Goal: Information Seeking & Learning: Learn about a topic

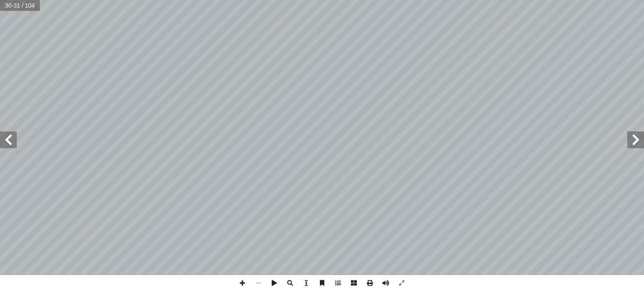
click at [12, 143] on span at bounding box center [8, 140] width 17 height 17
click at [628, 137] on span at bounding box center [635, 140] width 17 height 17
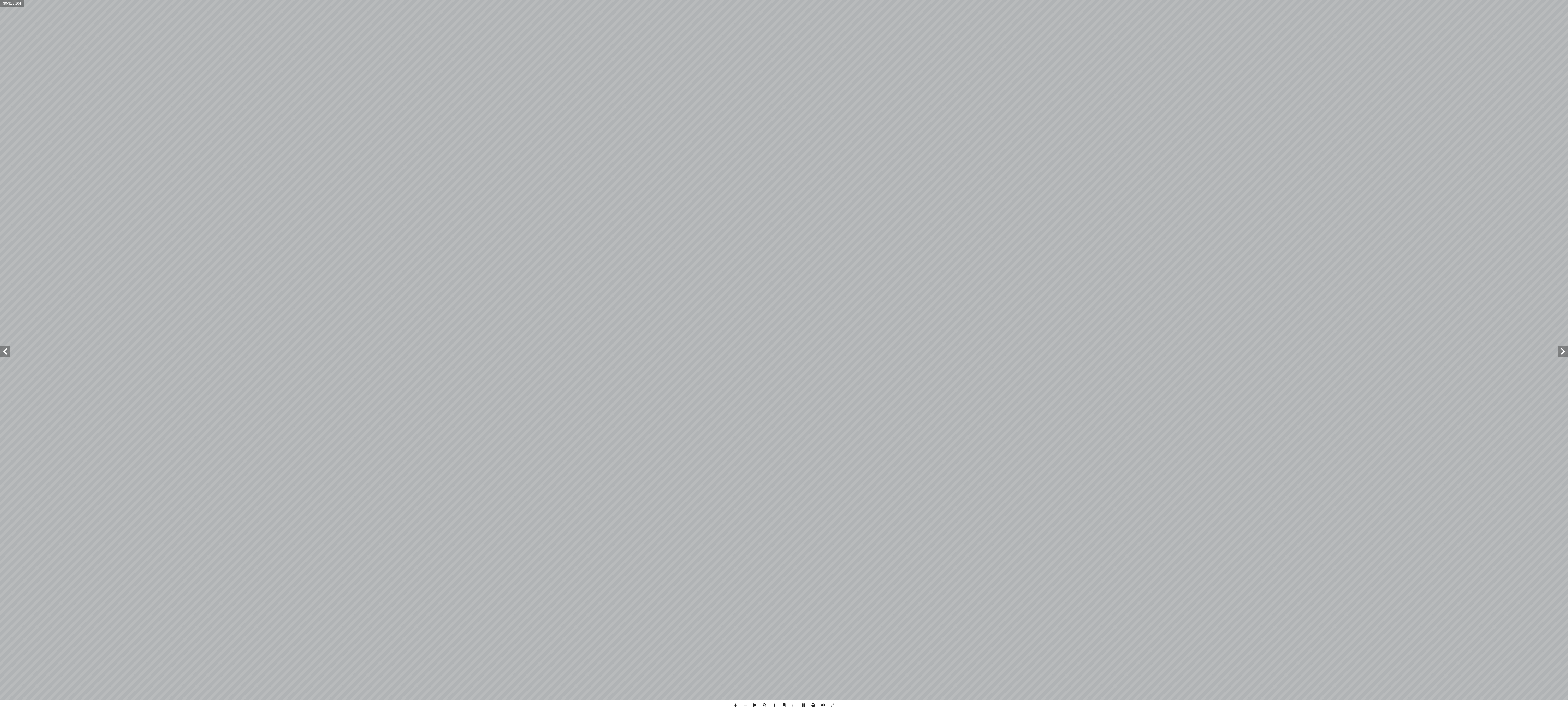
click at [9, 177] on span at bounding box center [5, 351] width 10 height 10
click at [8, 177] on span at bounding box center [5, 351] width 10 height 10
click at [392, 177] on span at bounding box center [1563, 351] width 10 height 10
click at [119, 177] on div "28 تي: أ ا يجاد ناتج ما ي إ ا ب ُ كمل أ ثم � = ٤ ــ ١ - ــ ٩ ) أ � = ٨ + 5 – ١ …" at bounding box center [784, 350] width 1568 height 700
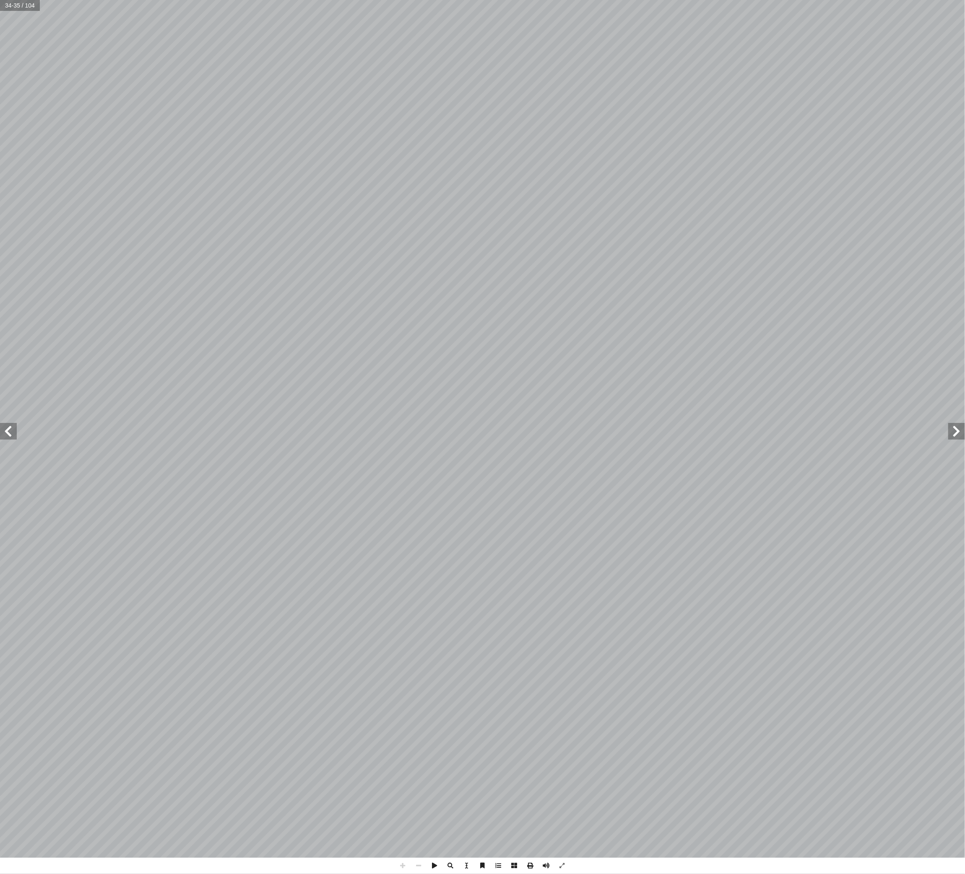
click at [8, 291] on span at bounding box center [8, 431] width 17 height 17
